Goal: Task Accomplishment & Management: Use online tool/utility

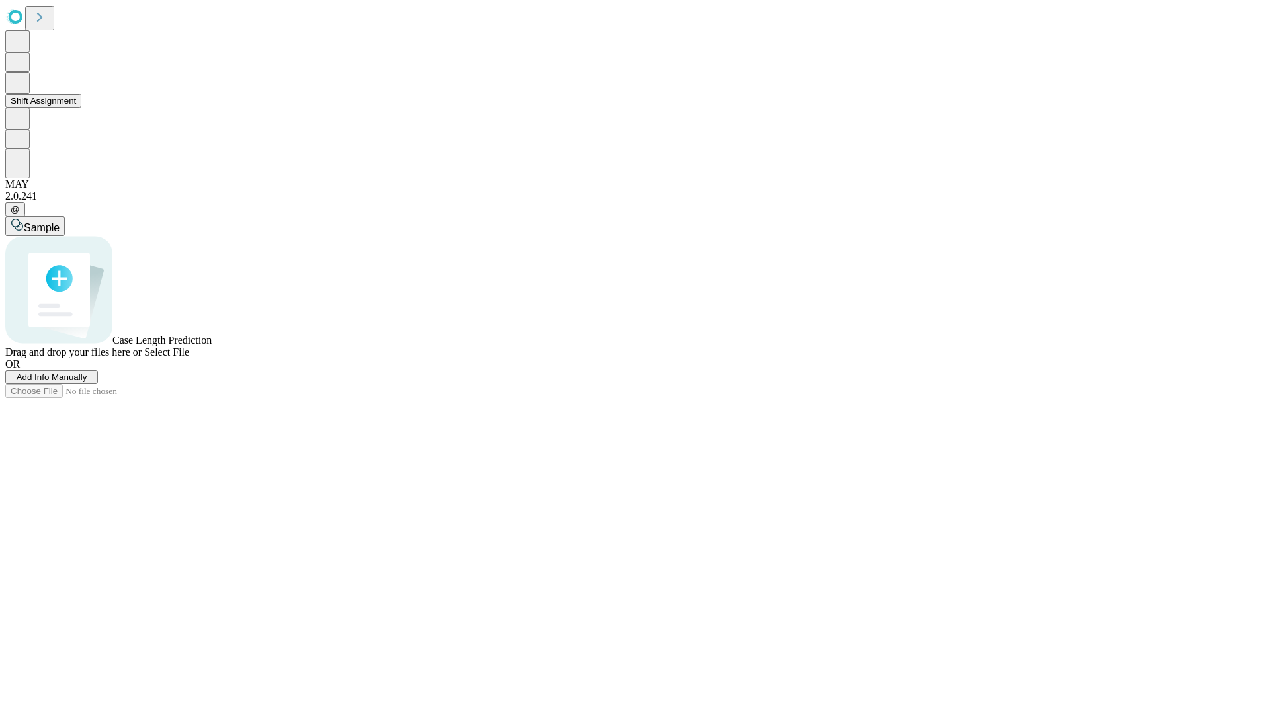
click at [81, 108] on button "Shift Assignment" at bounding box center [43, 101] width 76 height 14
